Goal: Task Accomplishment & Management: Use online tool/utility

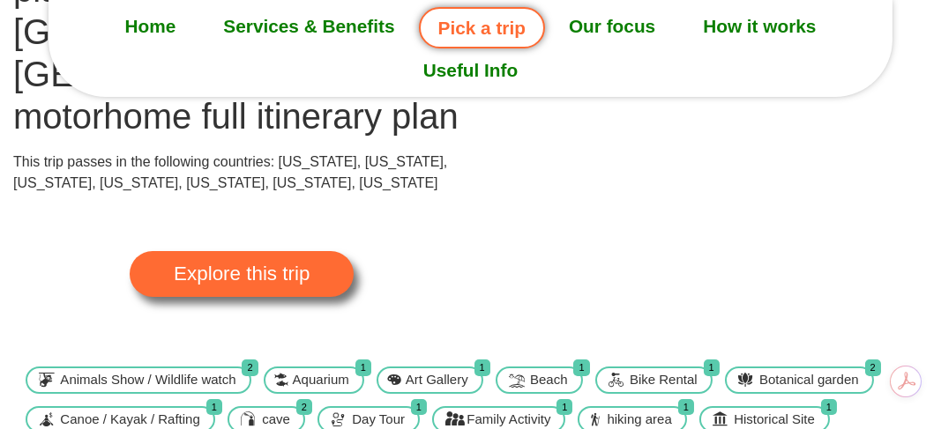
scroll to position [264, 0]
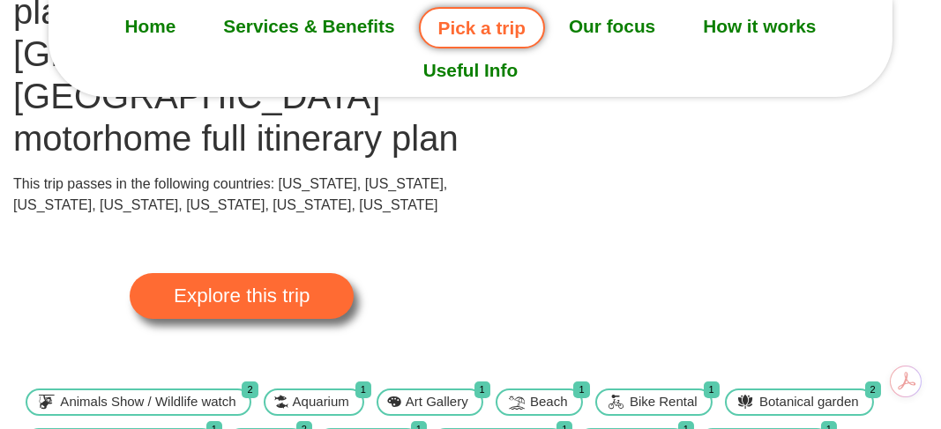
click at [292, 287] on span "Explore this trip" at bounding box center [242, 296] width 136 height 19
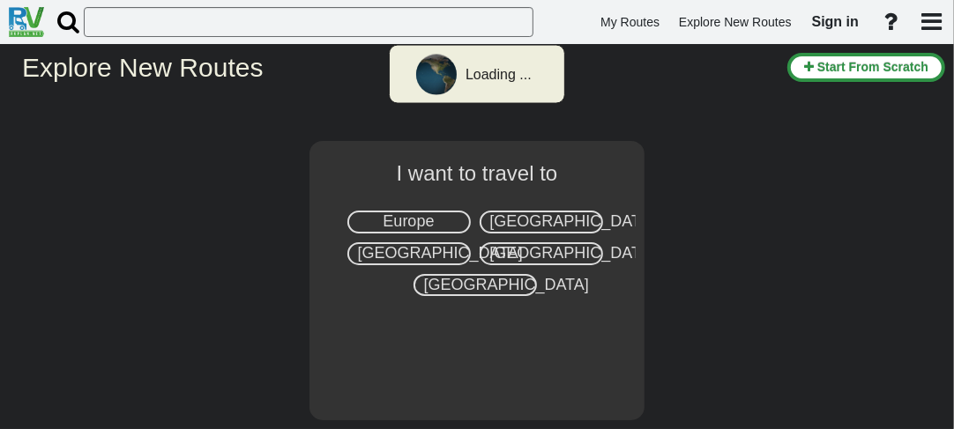
select select "number:2"
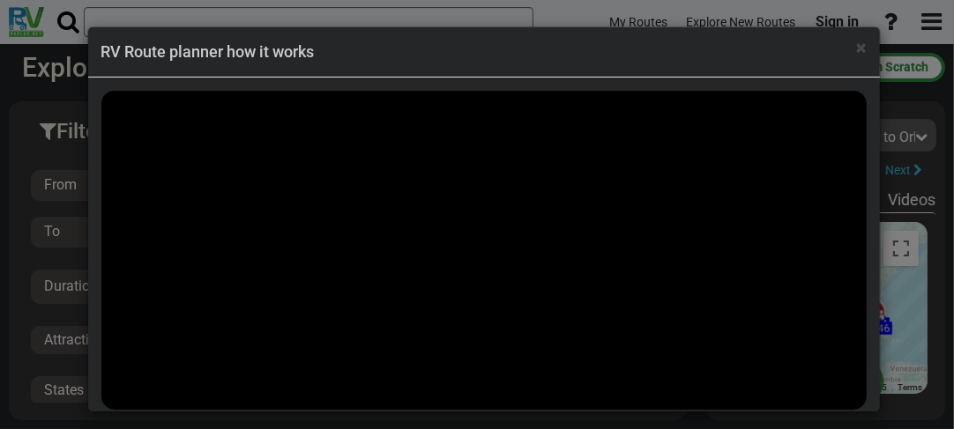
scroll to position [44903, 0]
click at [672, 48] on h4 "RV Route planner how it works" at bounding box center [483, 52] width 765 height 23
click at [860, 49] on span "×" at bounding box center [862, 47] width 10 height 21
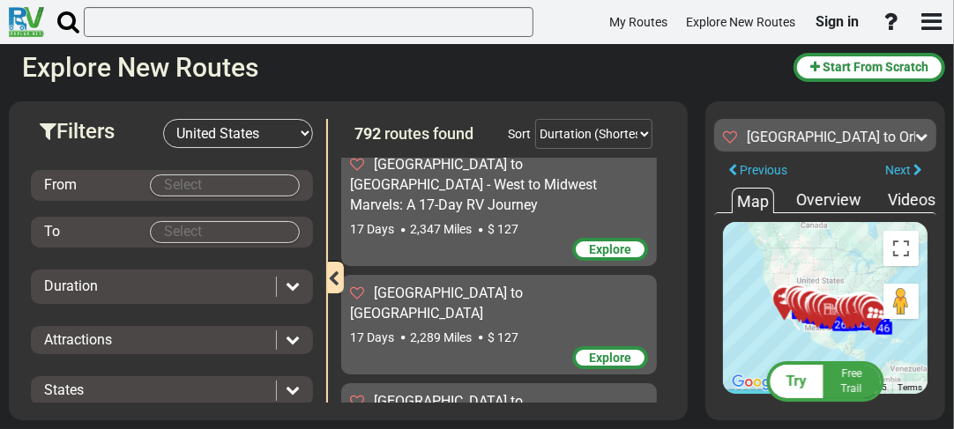
click at [902, 245] on button "Toggle fullscreen view" at bounding box center [900, 248] width 35 height 35
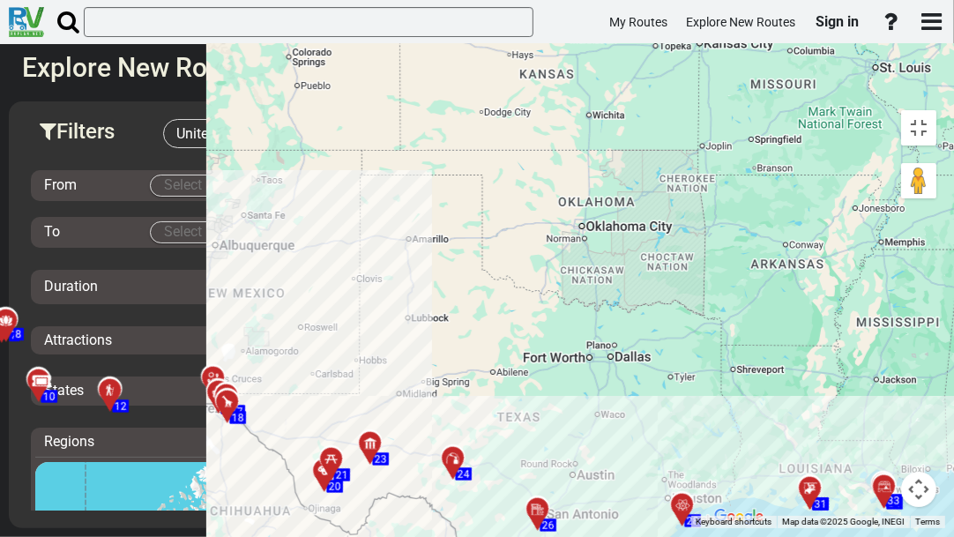
drag, startPoint x: 394, startPoint y: 317, endPoint x: 397, endPoint y: 344, distance: 26.6
click at [705, 231] on div "To activate drag with keyboard, press Alt + Enter. Once in keyboard drag state,…" at bounding box center [825, 314] width 240 height 427
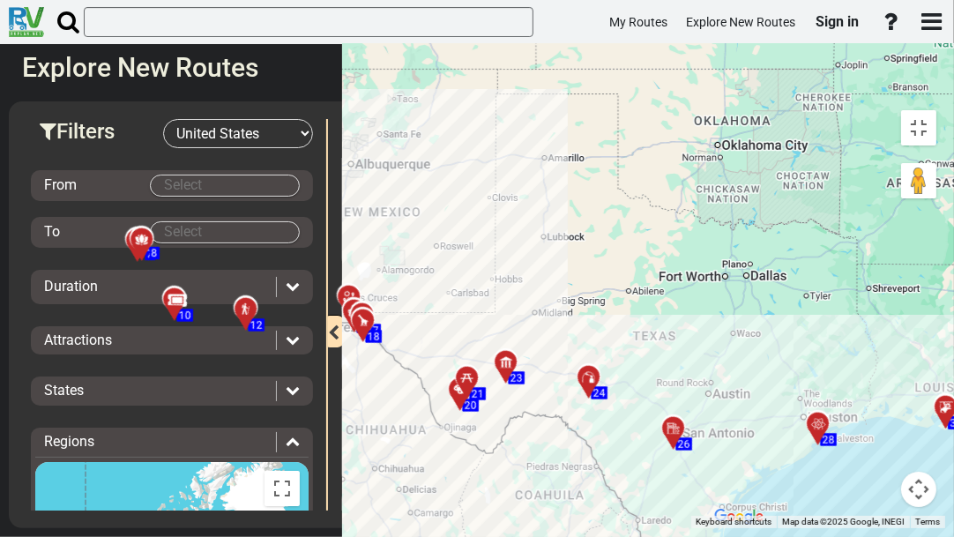
drag, startPoint x: 390, startPoint y: 345, endPoint x: 421, endPoint y: 281, distance: 71.0
click at [705, 272] on div "To activate drag with keyboard, press Alt + Enter. Once in keyboard drag state,…" at bounding box center [825, 314] width 240 height 427
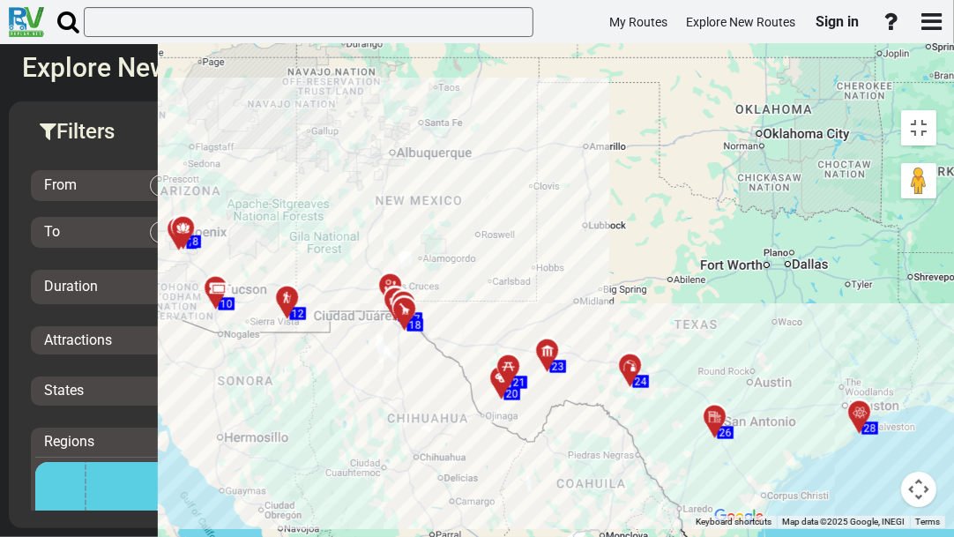
drag, startPoint x: 220, startPoint y: 257, endPoint x: 159, endPoint y: 298, distance: 73.8
click at [705, 267] on div "To activate drag with keyboard, press Alt + Enter. Once in keyboard drag state,…" at bounding box center [825, 314] width 240 height 427
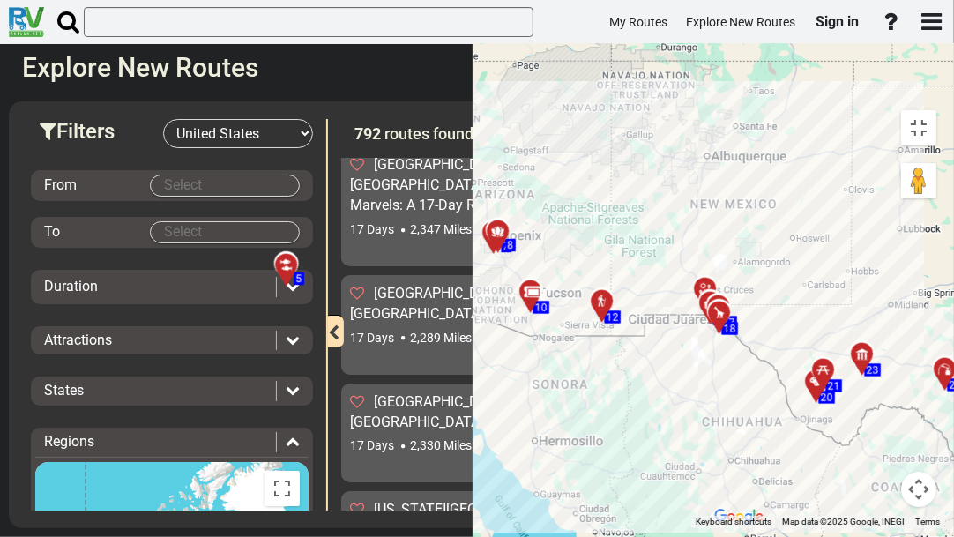
drag, startPoint x: 160, startPoint y: 308, endPoint x: 383, endPoint y: 294, distance: 223.4
click at [705, 309] on div "To activate drag with keyboard, press Alt + Enter. Once in keyboard drag state,…" at bounding box center [825, 314] width 240 height 427
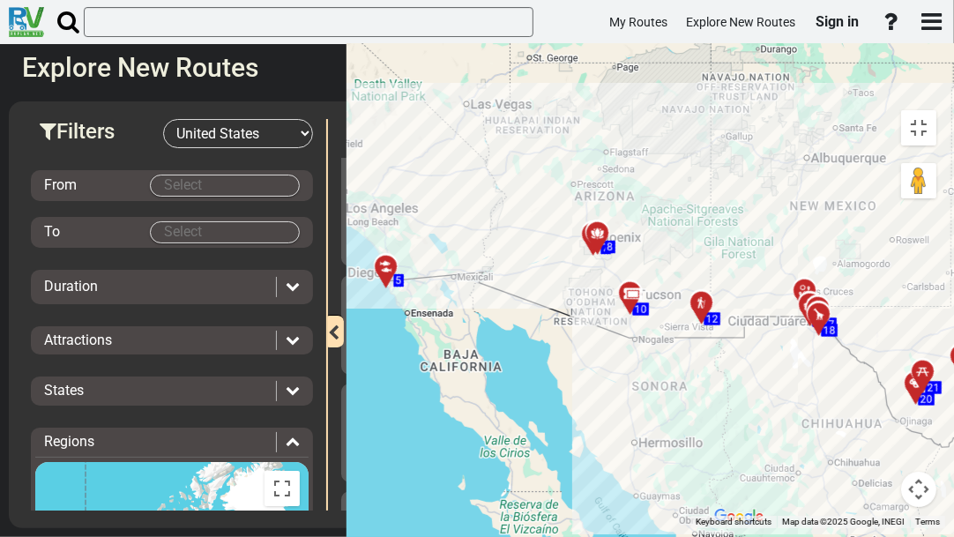
click at [705, 279] on div "To activate drag with keyboard, press Alt + Enter. Once in keyboard drag state,…" at bounding box center [825, 314] width 240 height 427
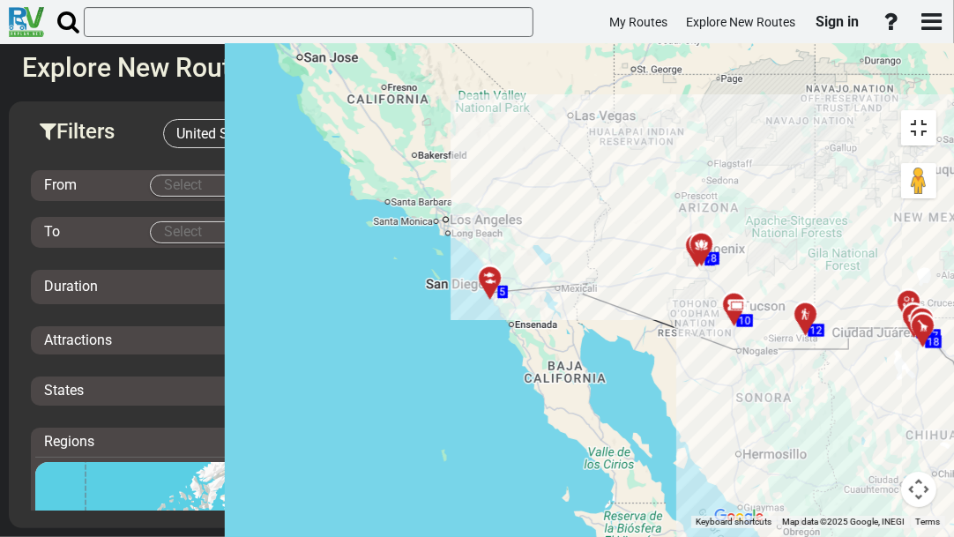
click at [927, 110] on button "Toggle fullscreen view" at bounding box center [918, 127] width 35 height 35
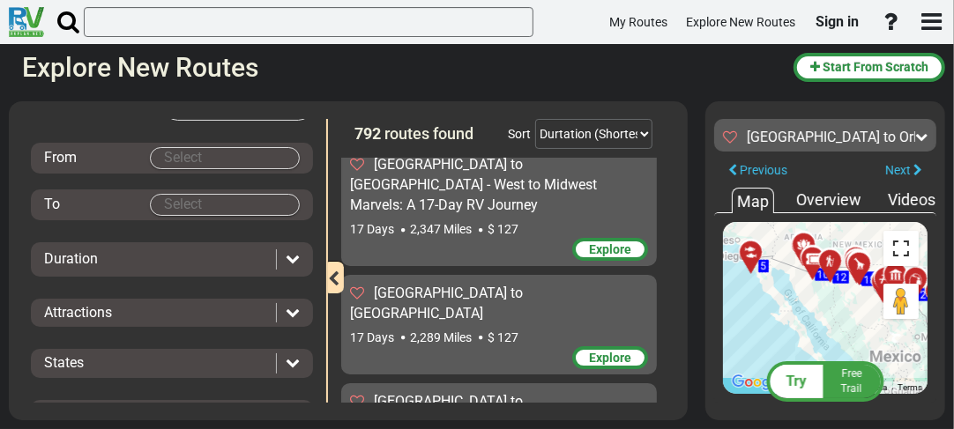
scroll to position [0, 0]
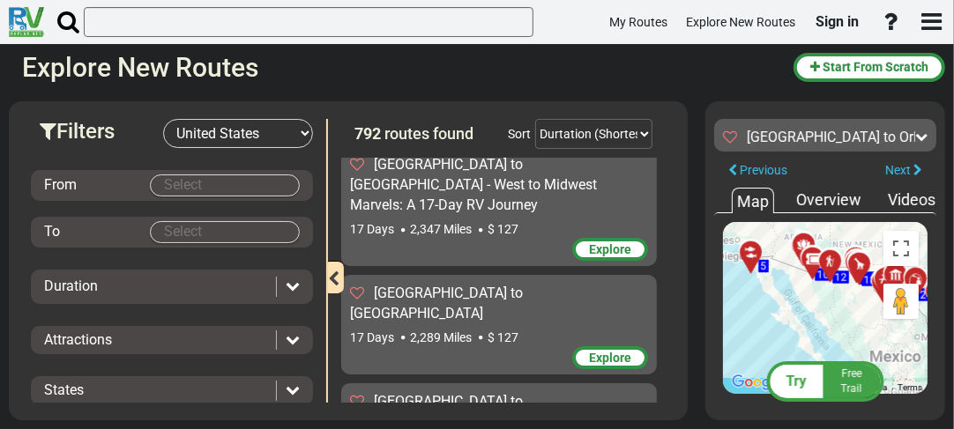
drag, startPoint x: 696, startPoint y: 176, endPoint x: 673, endPoint y: 174, distance: 23.1
click at [673, 174] on div "Filters -- Select Destination -- Europe United States Canada Australia New Zeal…" at bounding box center [477, 261] width 954 height 337
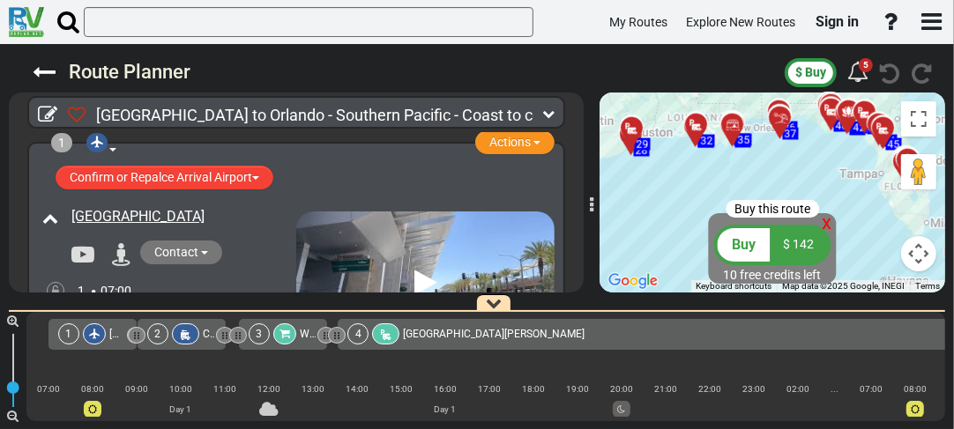
drag, startPoint x: 661, startPoint y: 196, endPoint x: 785, endPoint y: 185, distance: 124.8
click at [785, 183] on div "To activate drag with keyboard, press Alt + Enter. Once in keyboard drag state,…" at bounding box center [772, 193] width 346 height 200
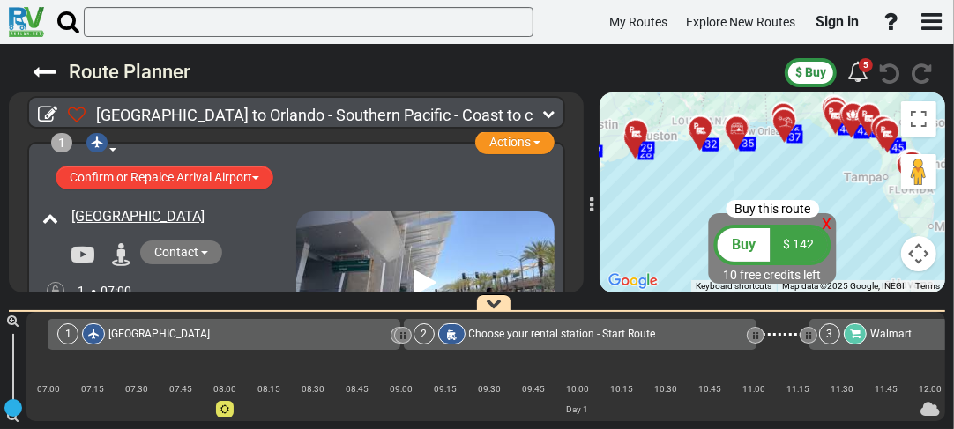
drag, startPoint x: 9, startPoint y: 387, endPoint x: 3, endPoint y: 409, distance: 22.9
click at [12, 387] on div "15" at bounding box center [12, 387] width 0 height 0
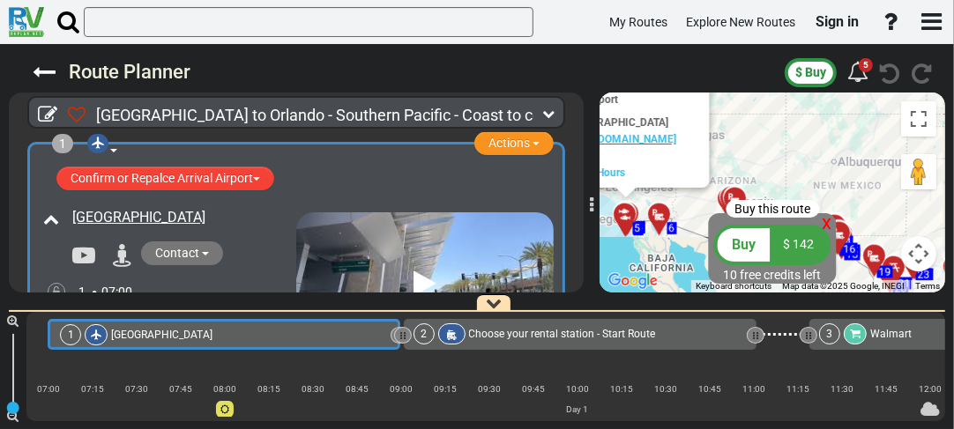
drag, startPoint x: 135, startPoint y: 332, endPoint x: 565, endPoint y: 270, distance: 434.7
click at [565, 270] on div "1 Airport Actions Add Activity Replace Add Notes Set as Booked" at bounding box center [296, 291] width 575 height 301
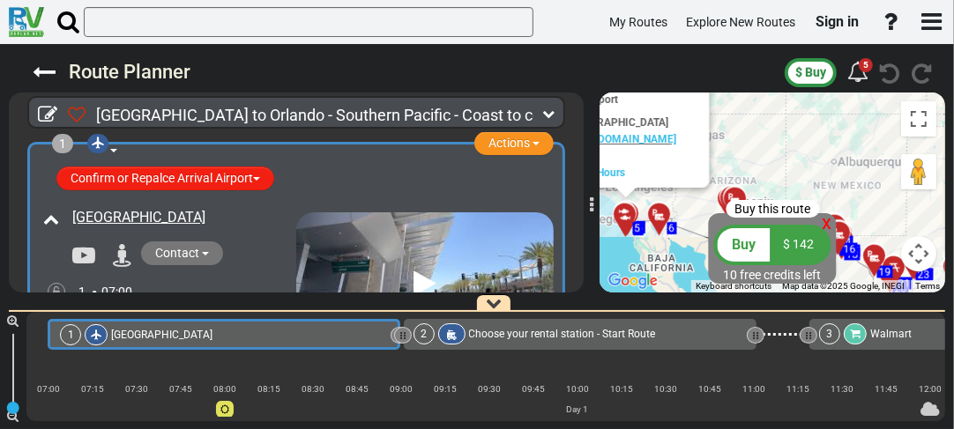
click at [260, 175] on button "Confirm or Repalce Arrival Airport" at bounding box center [165, 179] width 218 height 24
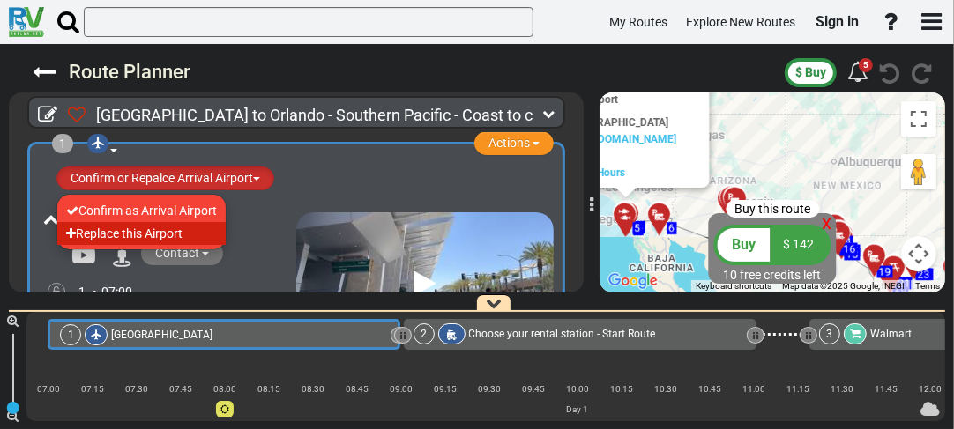
click at [167, 228] on li "Replace this Airport" at bounding box center [141, 233] width 168 height 23
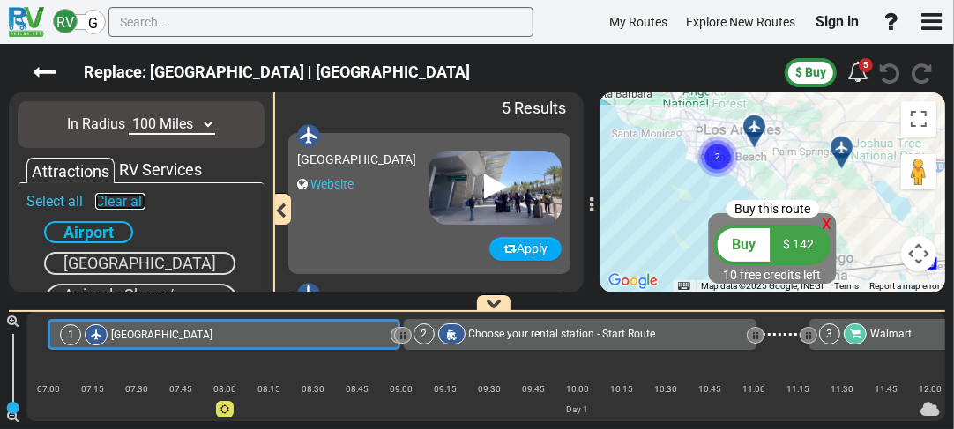
click at [125, 202] on link "Clear all" at bounding box center [120, 201] width 50 height 17
